Goal: Navigation & Orientation: Find specific page/section

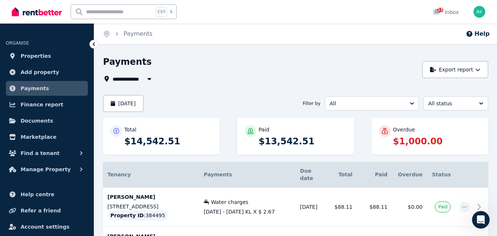
scroll to position [1, 0]
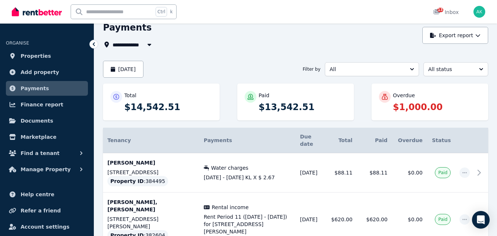
scroll to position [1, 0]
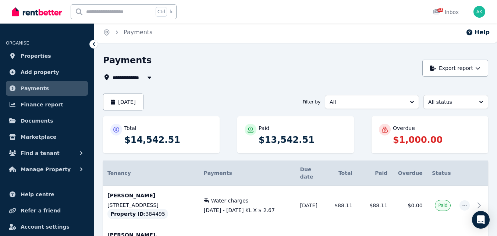
click at [135, 78] on span "All Properties" at bounding box center [136, 77] width 47 height 9
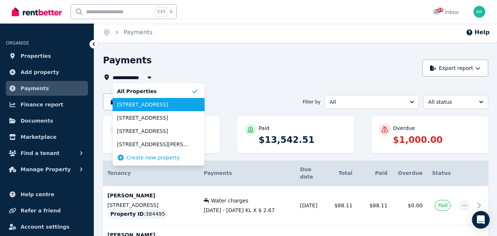
click at [134, 103] on span "[STREET_ADDRESS]" at bounding box center [154, 104] width 74 height 7
type input "**********"
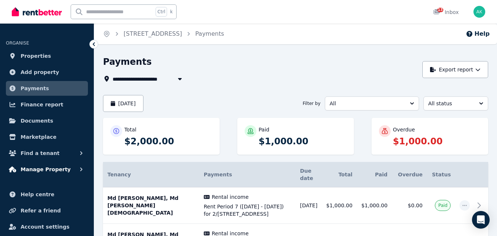
click at [48, 165] on span "Manage Property" at bounding box center [46, 169] width 50 height 9
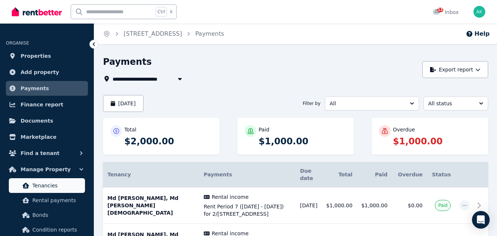
click at [41, 184] on span "Tenancies" at bounding box center [57, 185] width 50 height 9
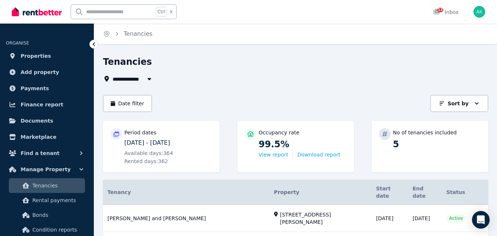
click at [138, 79] on span "All Properties" at bounding box center [136, 78] width 47 height 9
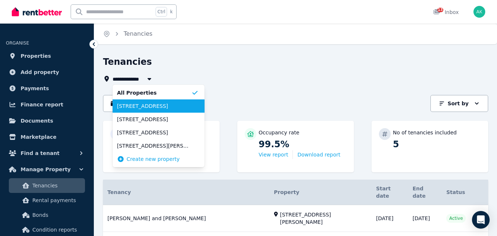
click at [135, 103] on span "[STREET_ADDRESS]" at bounding box center [154, 105] width 74 height 7
type input "**********"
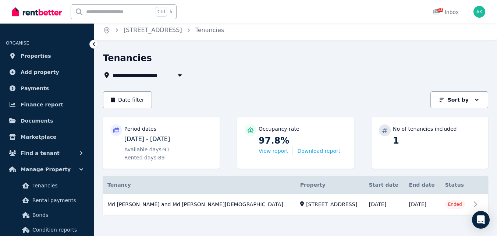
scroll to position [9, 0]
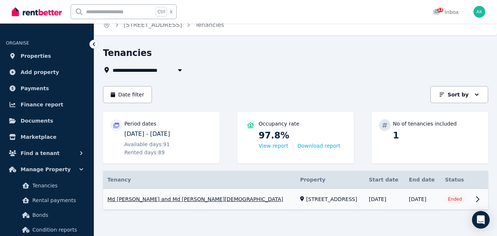
click at [476, 197] on link "View property details" at bounding box center [295, 199] width 385 height 21
